Goal: Information Seeking & Learning: Learn about a topic

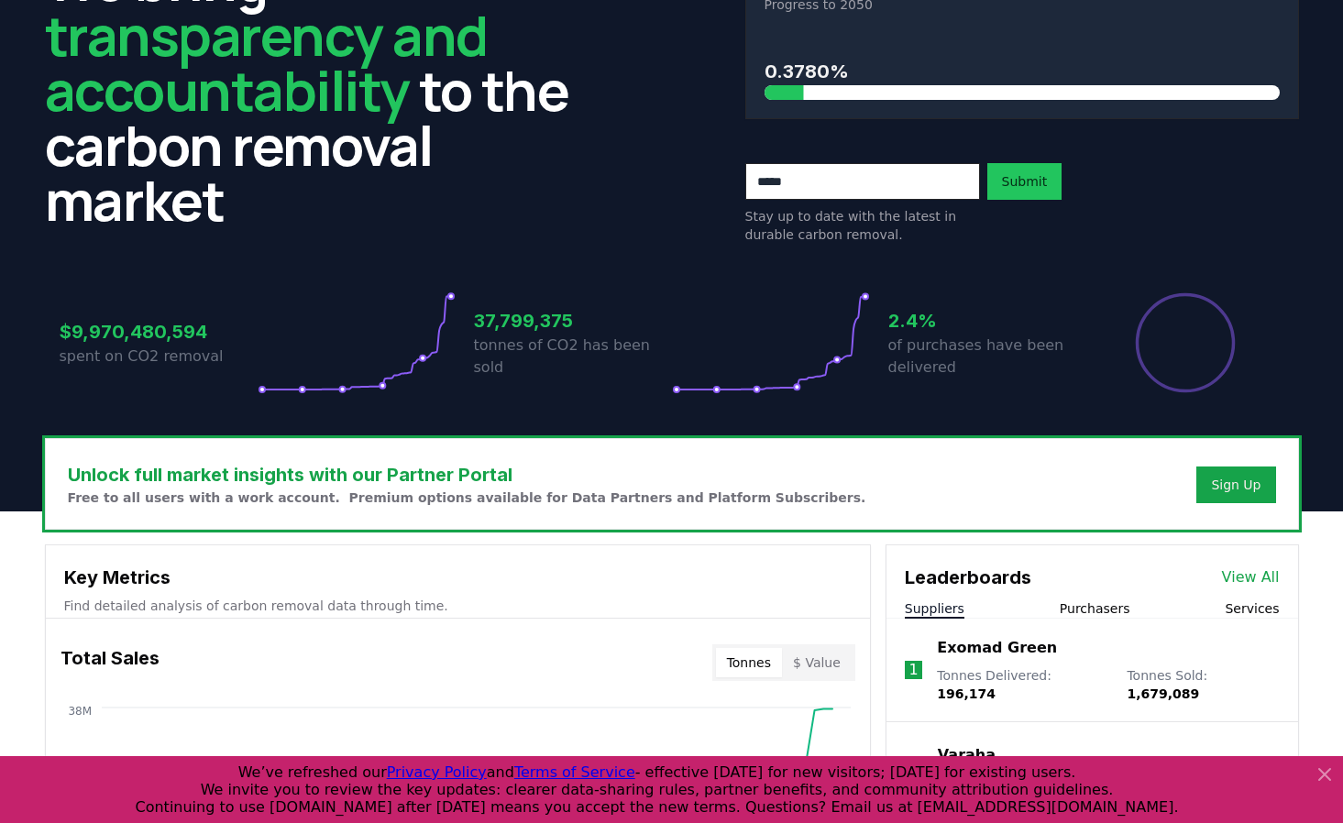
scroll to position [127, 0]
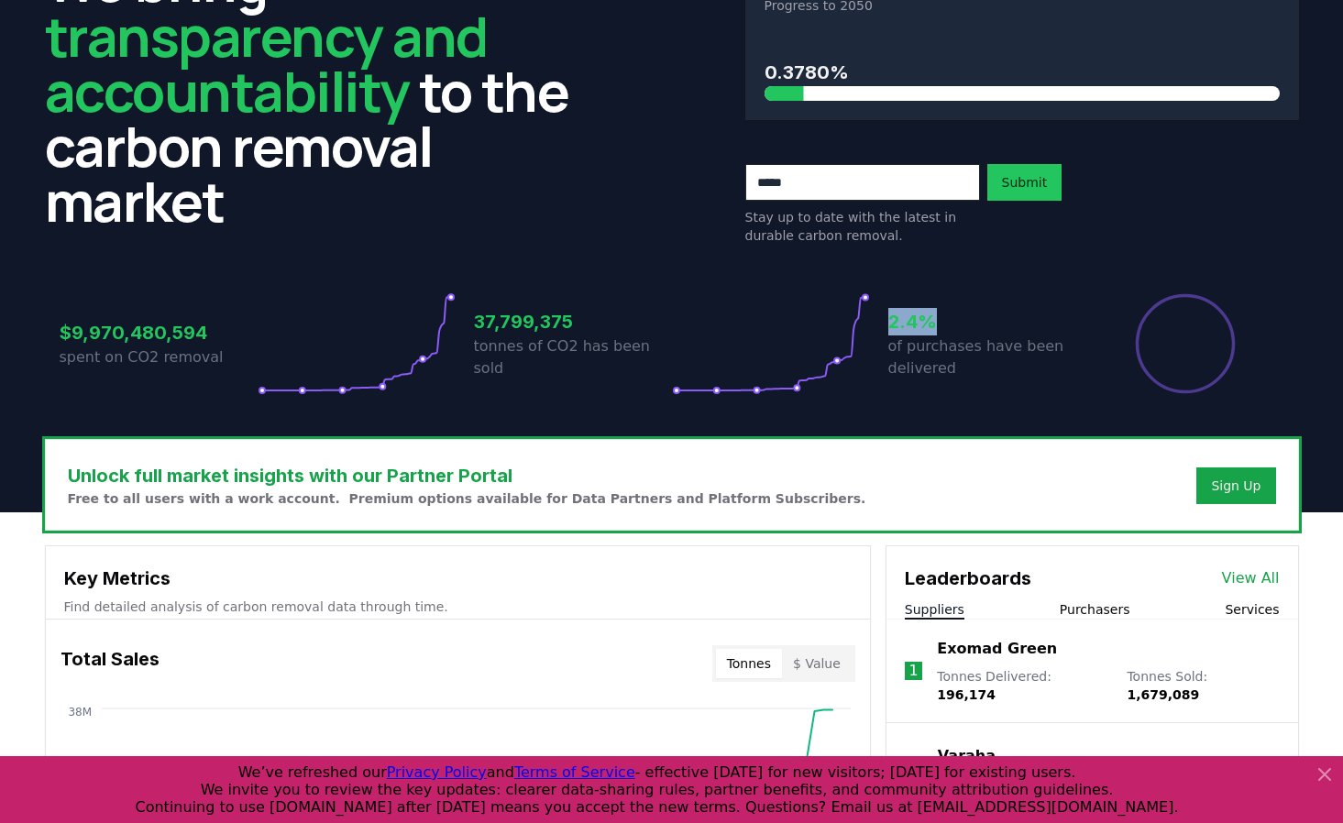
drag, startPoint x: 889, startPoint y: 329, endPoint x: 937, endPoint y: 328, distance: 47.7
click at [937, 328] on h3 "2.4%" at bounding box center [987, 321] width 198 height 27
drag, startPoint x: 473, startPoint y: 336, endPoint x: 575, endPoint y: 332, distance: 101.8
click at [575, 332] on h3 "37,799,375" at bounding box center [573, 321] width 198 height 27
drag, startPoint x: 71, startPoint y: 334, endPoint x: 161, endPoint y: 332, distance: 90.8
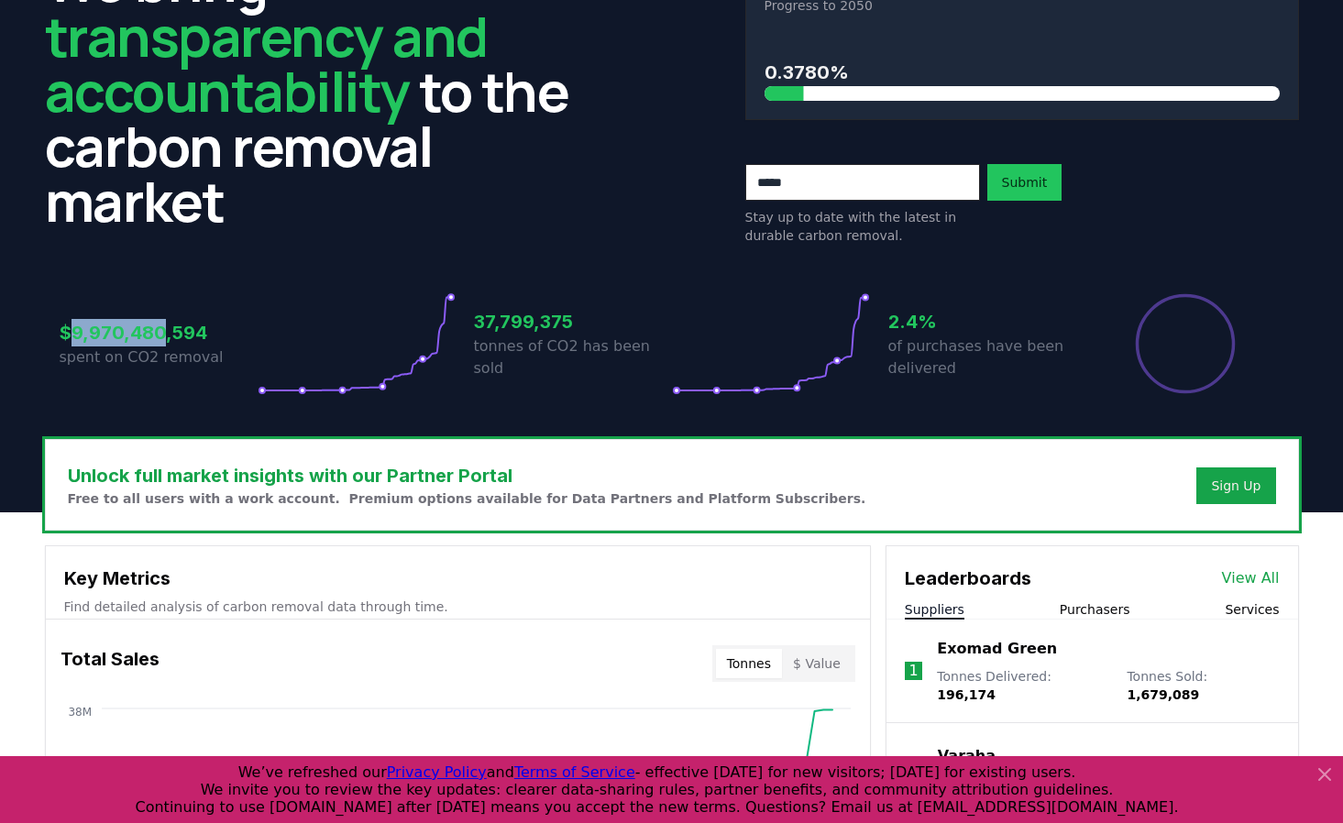
click at [161, 332] on h3 "$9,970,480,594" at bounding box center [159, 332] width 198 height 27
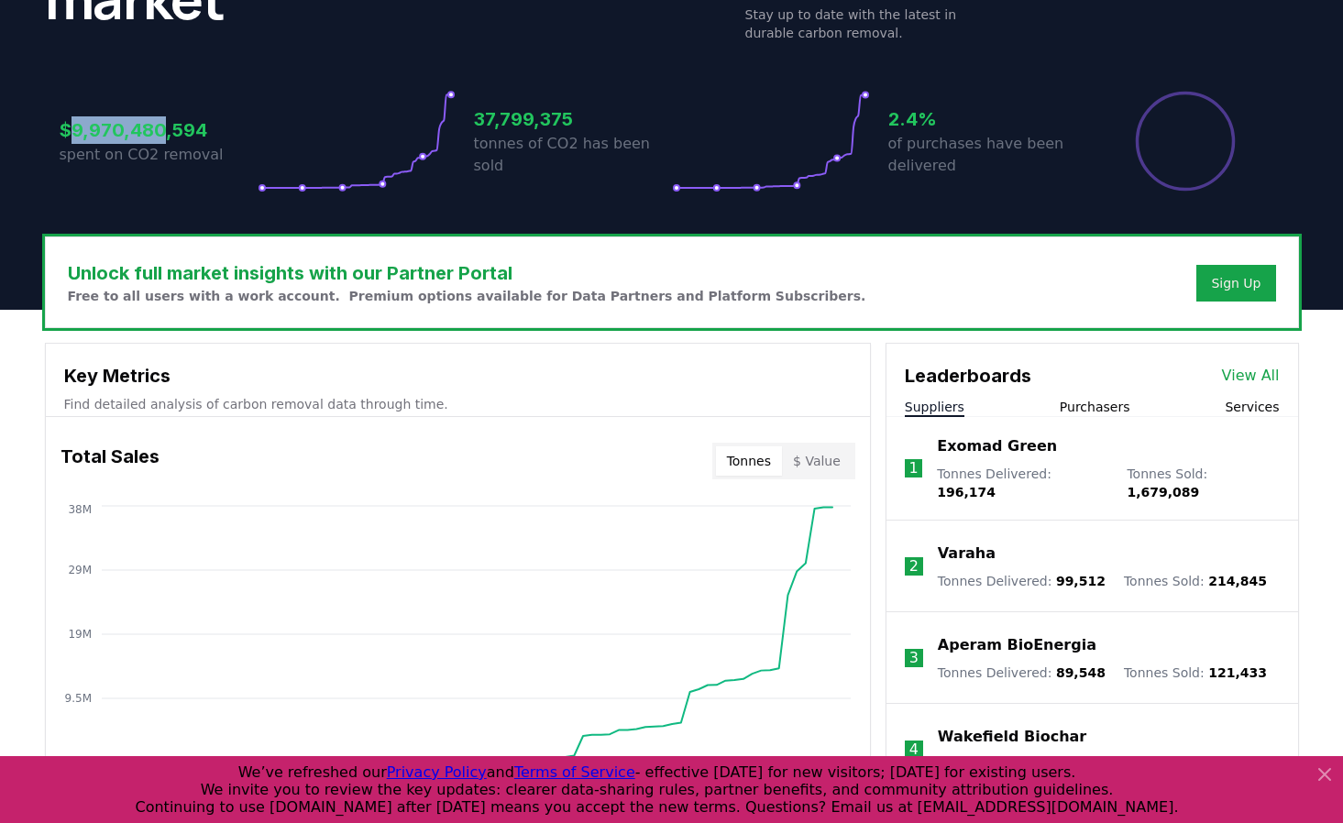
scroll to position [345, 0]
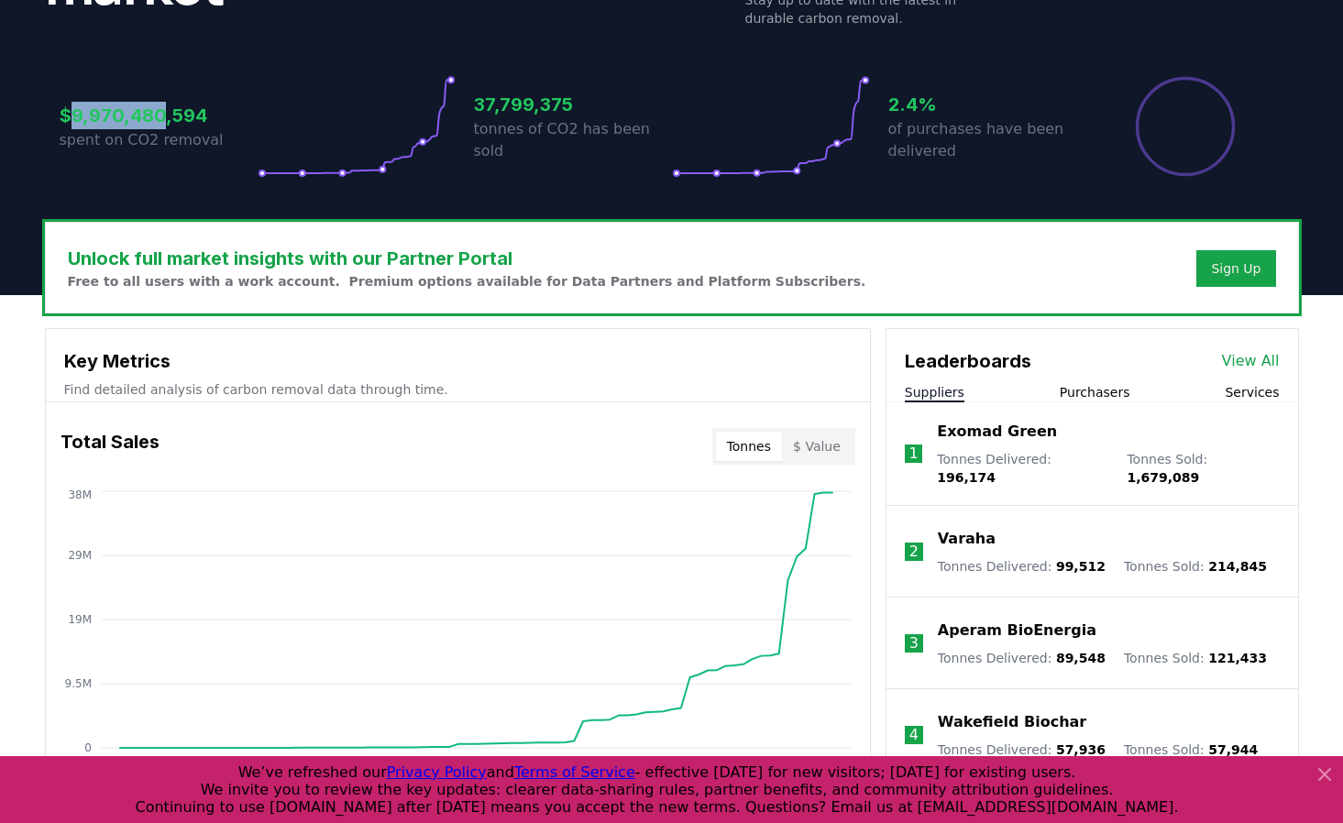
click at [1103, 397] on button "Purchasers" at bounding box center [1095, 392] width 71 height 18
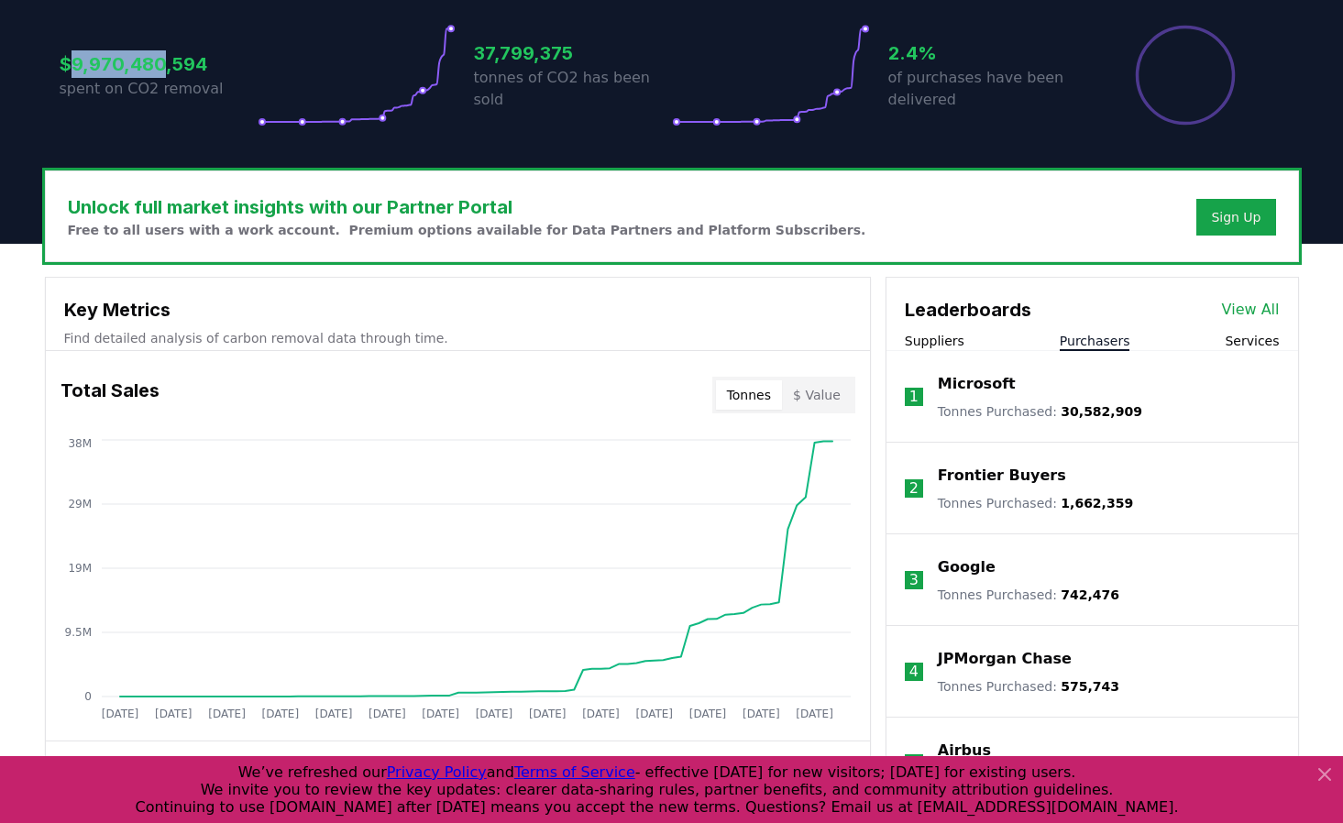
scroll to position [400, 0]
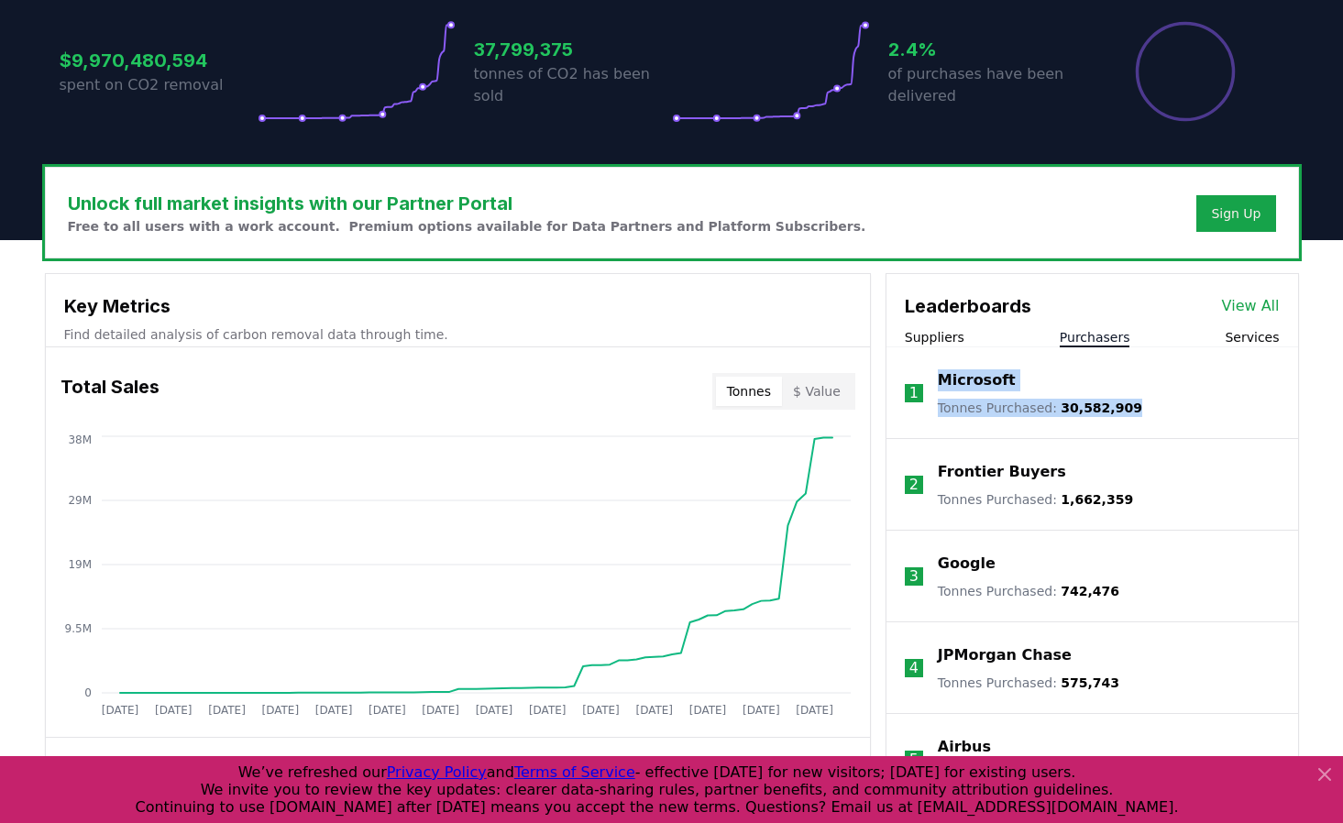
drag, startPoint x: 1140, startPoint y: 405, endPoint x: 932, endPoint y: 368, distance: 211.3
click at [932, 368] on li "1 Microsoft Tonnes Purchased : 30,582,909" at bounding box center [1092, 393] width 412 height 92
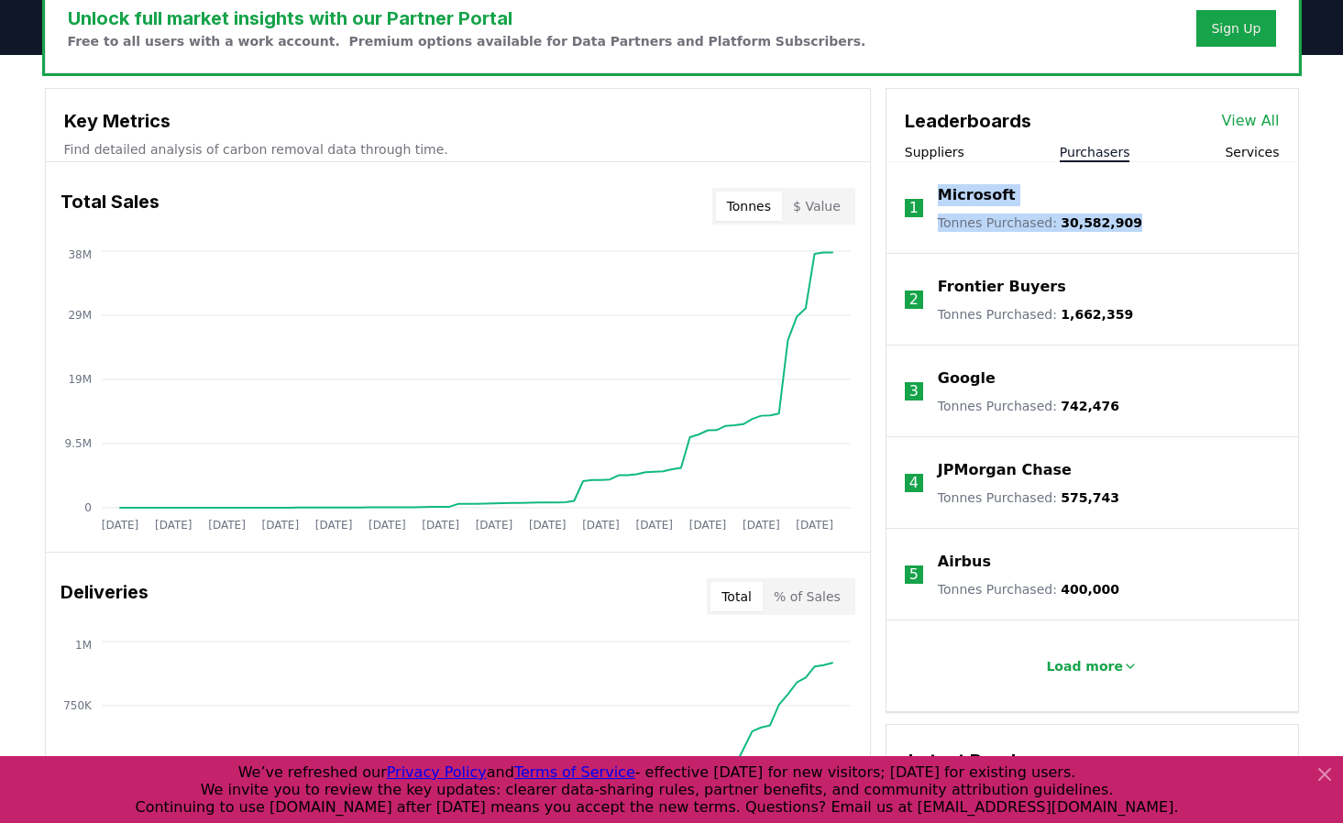
scroll to position [593, 0]
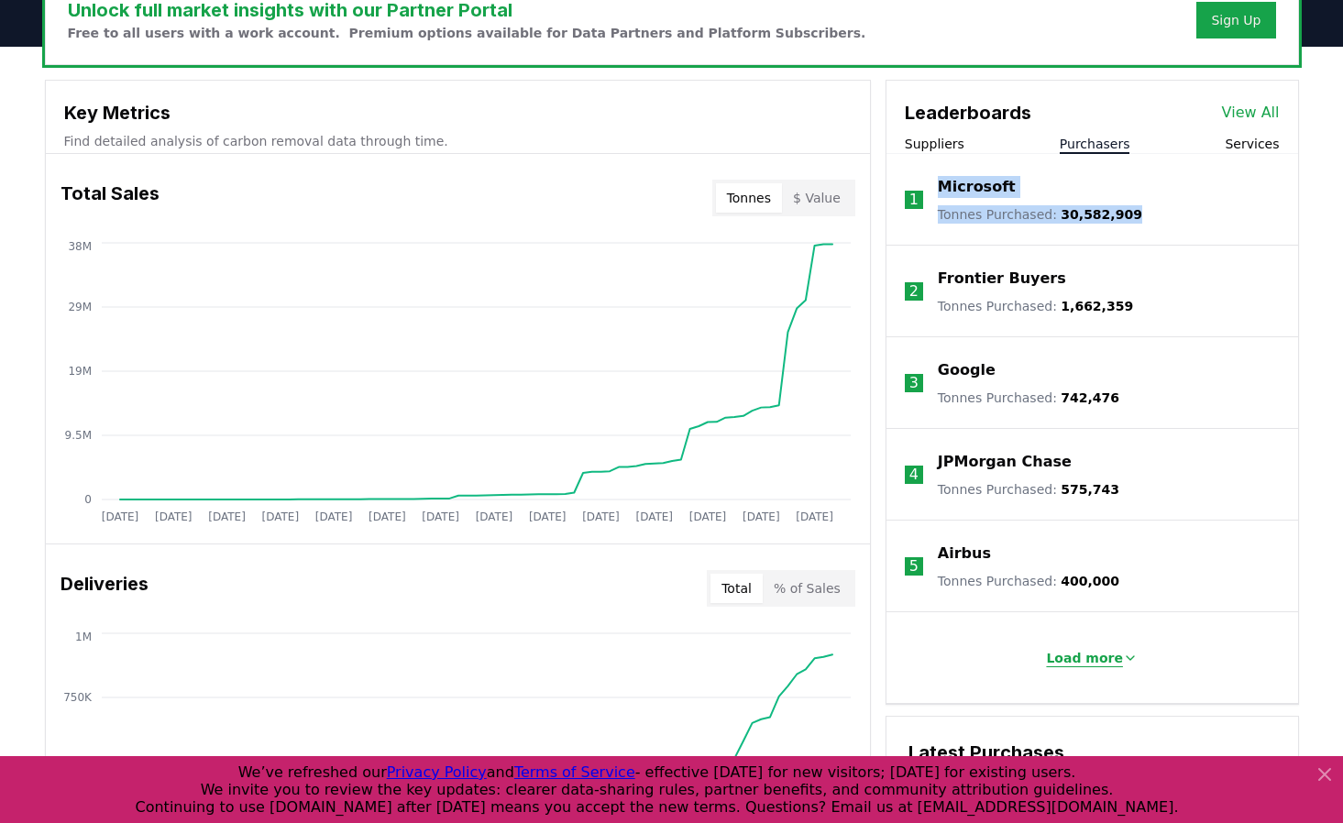
click at [1085, 656] on p "Load more" at bounding box center [1084, 658] width 77 height 18
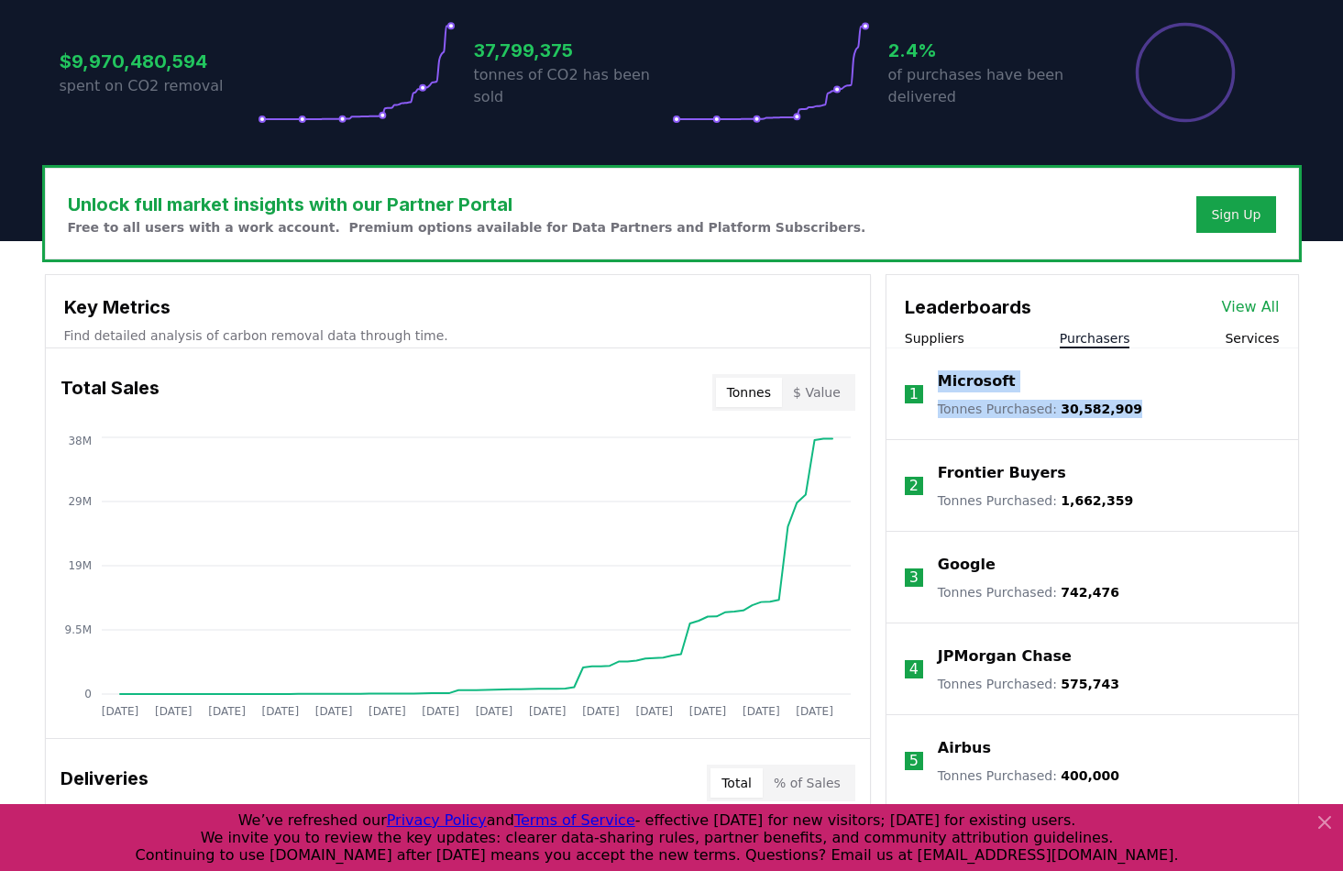
scroll to position [0, 0]
